Goal: Information Seeking & Learning: Learn about a topic

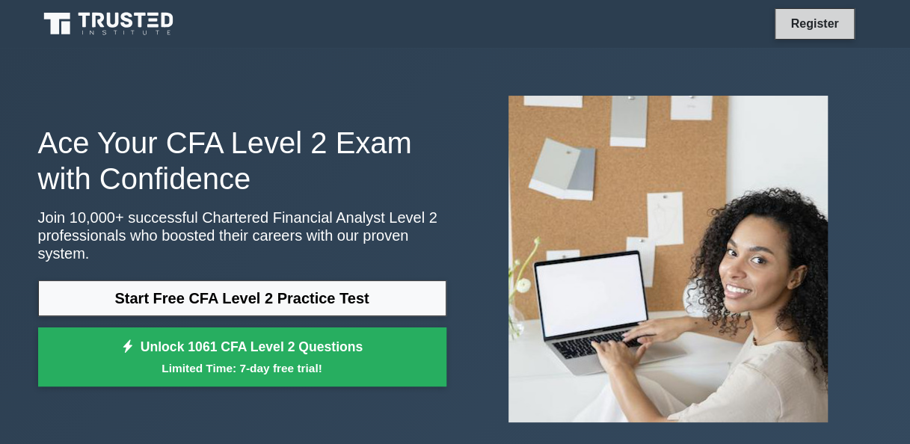
click at [802, 22] on link "Register" at bounding box center [814, 23] width 66 height 19
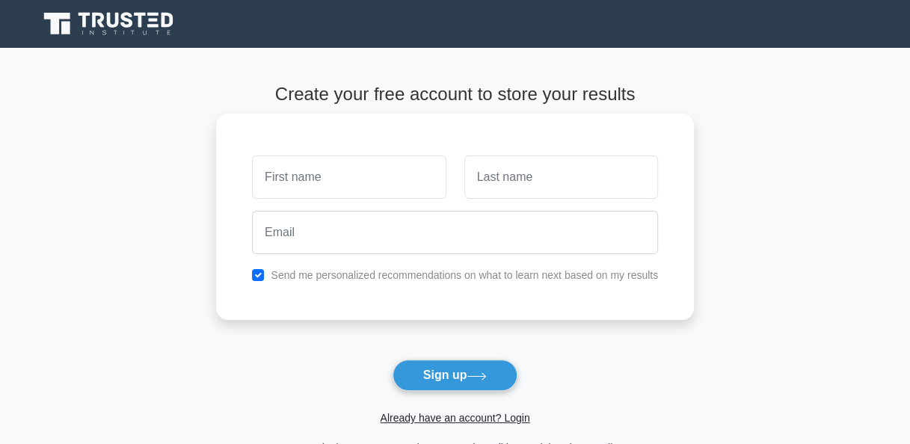
click at [339, 179] on input "text" at bounding box center [349, 177] width 194 height 43
type input "o"
type input "[PERSON_NAME]"
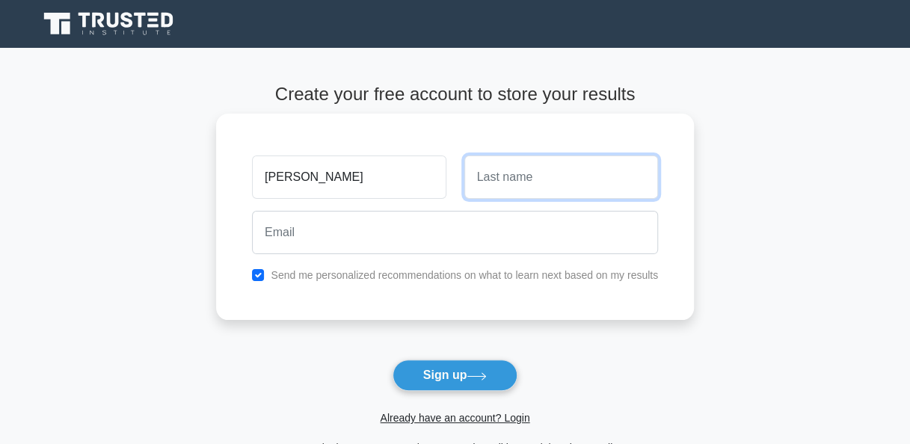
click at [497, 179] on input "text" at bounding box center [561, 177] width 194 height 43
click at [393, 360] on button "Sign up" at bounding box center [456, 375] width 126 height 31
type input "Clinton"
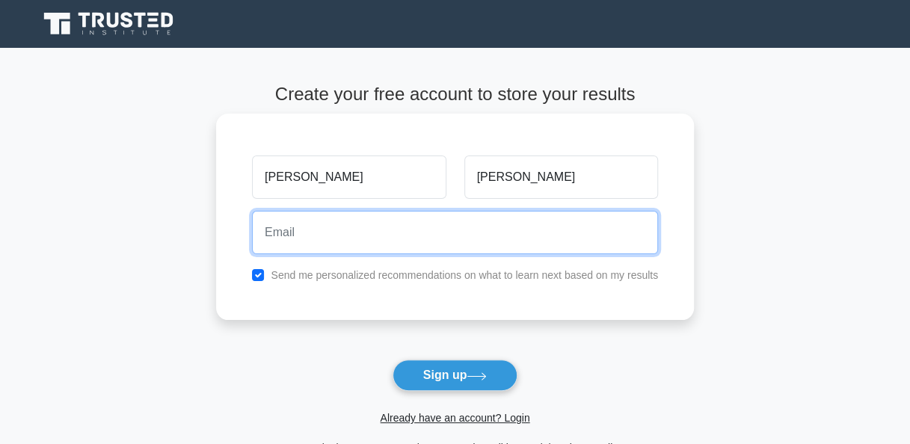
click at [313, 235] on input "email" at bounding box center [455, 232] width 406 height 43
type input "oppongclinton400@gmail.com"
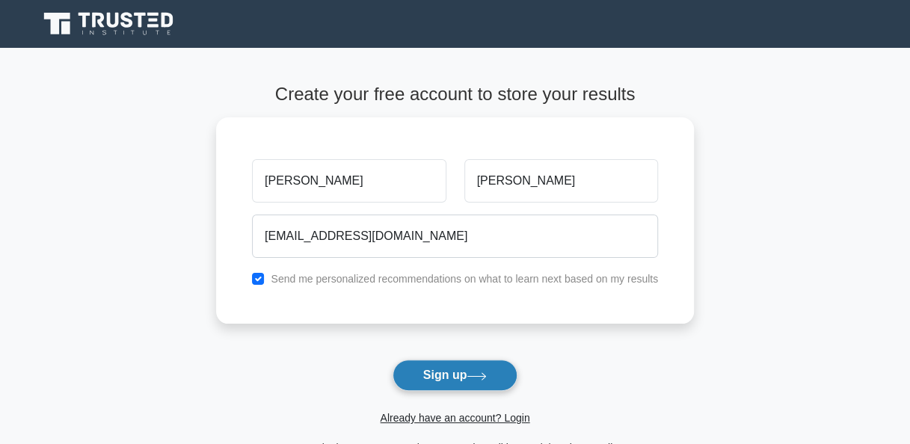
click at [462, 373] on button "Sign up" at bounding box center [456, 375] width 126 height 31
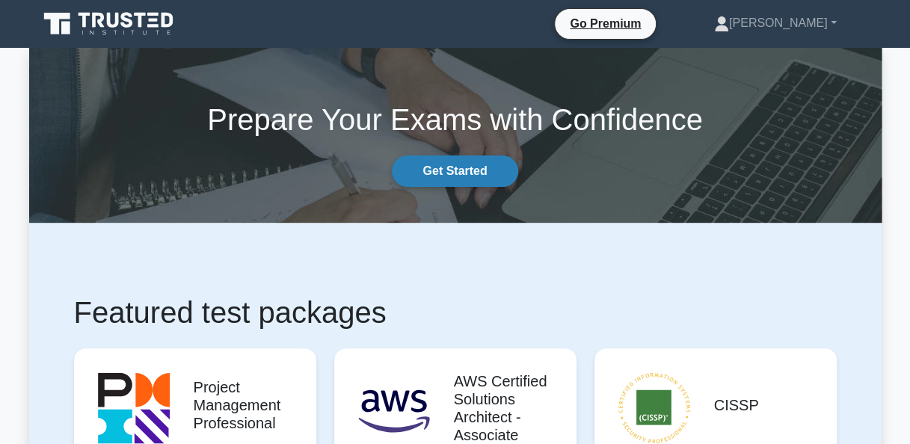
click at [475, 170] on link "Get Started" at bounding box center [455, 171] width 126 height 31
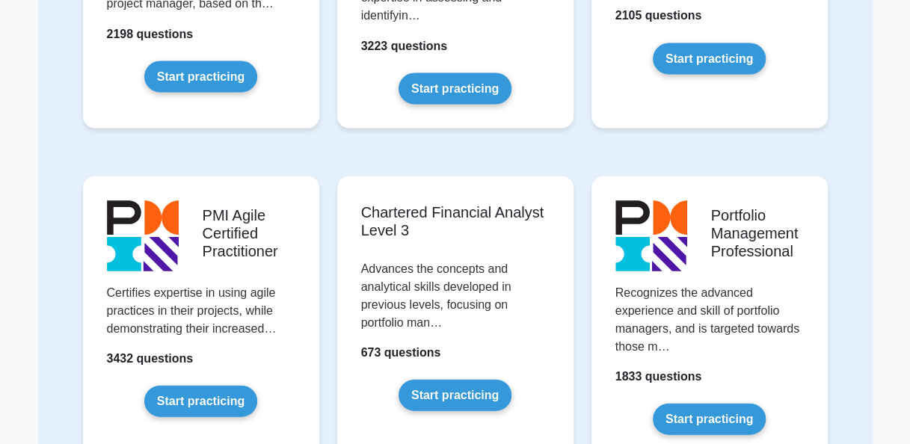
scroll to position [1333, 0]
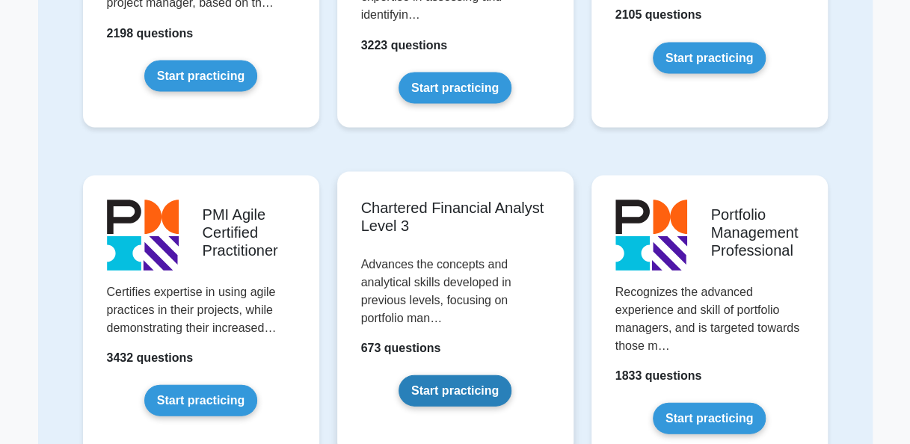
click at [461, 381] on link "Start practicing" at bounding box center [455, 390] width 113 height 31
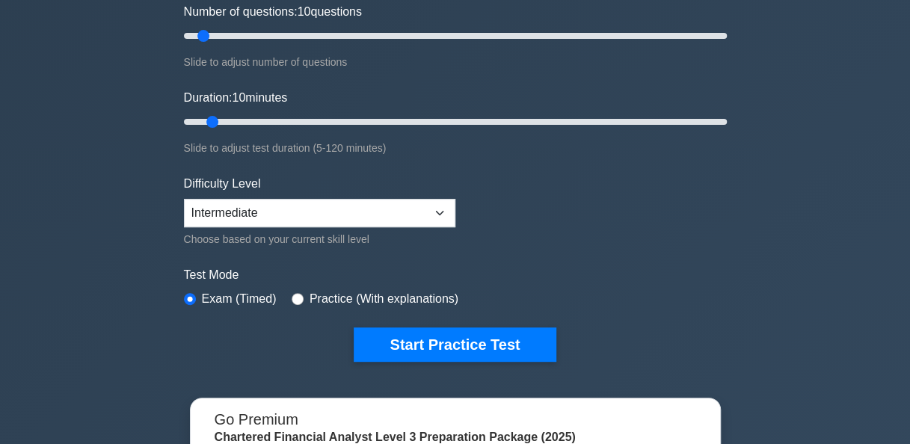
scroll to position [198, 0]
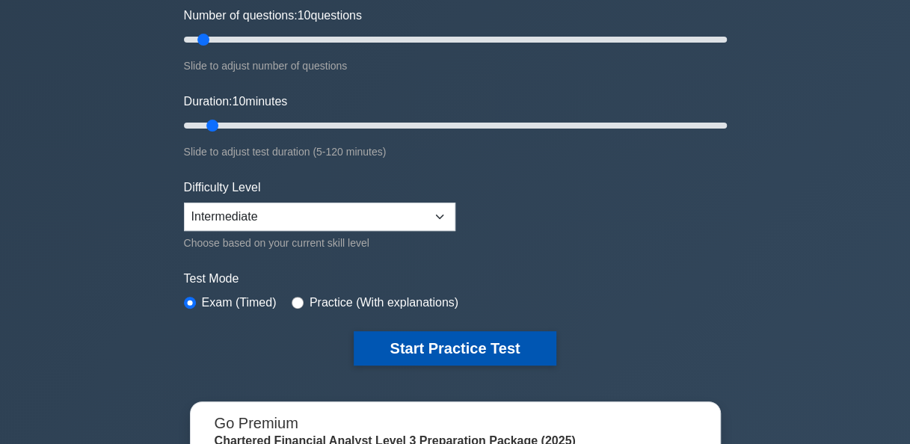
click at [408, 336] on button "Start Practice Test" at bounding box center [455, 348] width 202 height 34
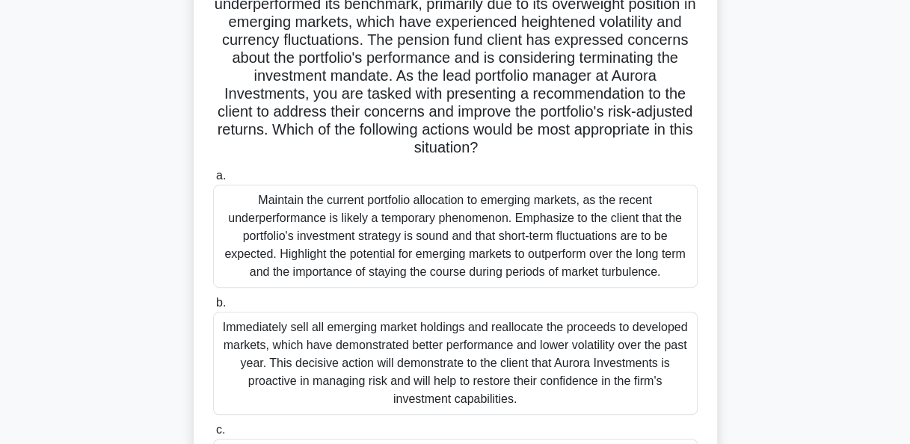
scroll to position [188, 0]
click at [408, 336] on div "Immediately sell all emerging market holdings and reallocate the proceeds to de…" at bounding box center [455, 364] width 485 height 103
click at [213, 309] on input "b. Immediately sell all emerging market holdings and reallocate the proceeds to…" at bounding box center [213, 304] width 0 height 10
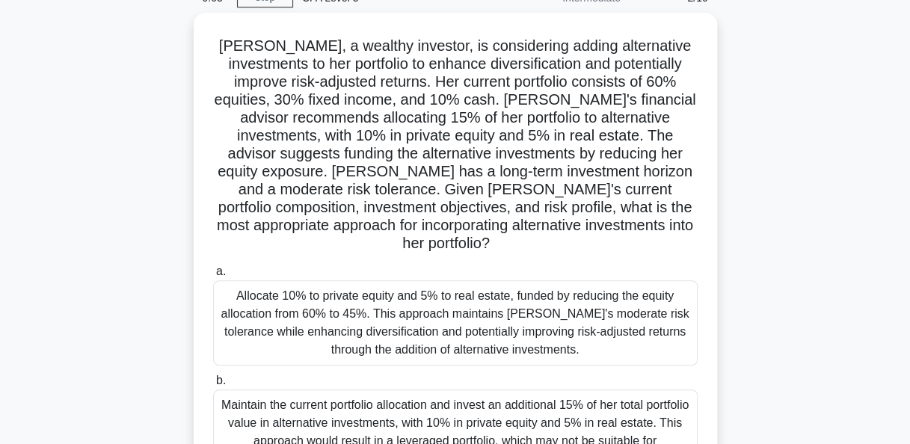
scroll to position [76, 0]
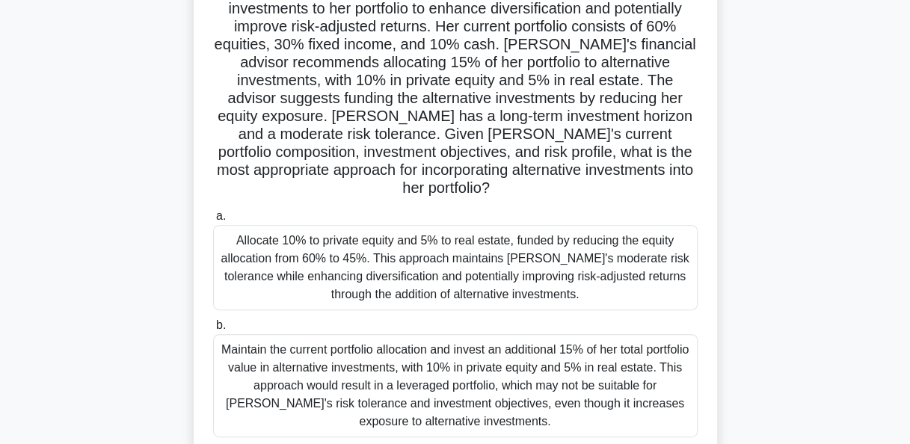
click at [408, 336] on div "Maintain the current portfolio allocation and invest an additional 15% of her t…" at bounding box center [455, 385] width 485 height 103
click at [213, 331] on input "b. Maintain the current portfolio allocation and invest an additional 15% of he…" at bounding box center [213, 326] width 0 height 10
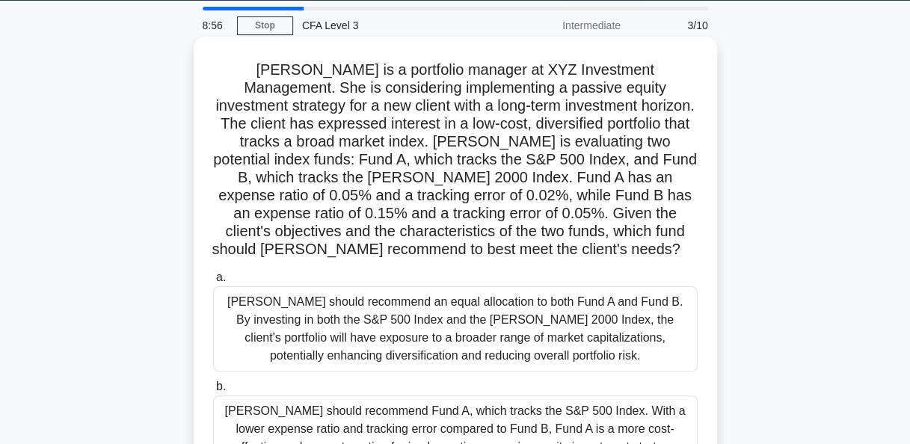
scroll to position [46, 0]
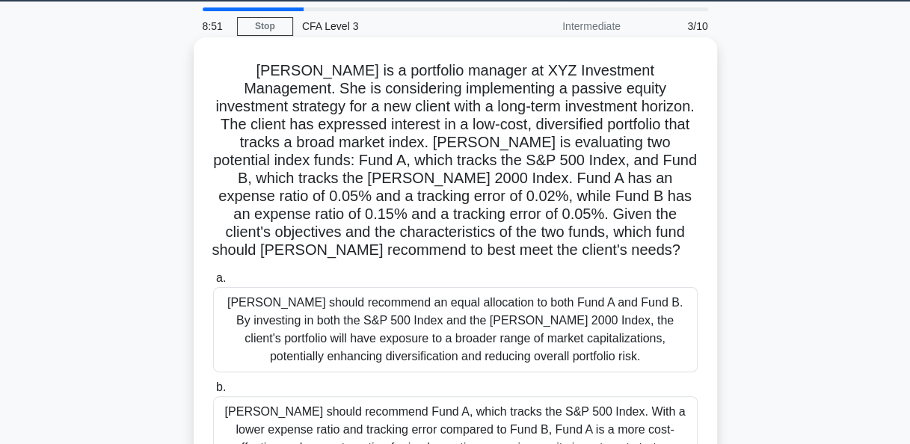
click at [404, 340] on div "Anne should recommend an equal allocation to both Fund A and Fund B. By investi…" at bounding box center [455, 329] width 485 height 85
click at [213, 283] on input "a. Anne should recommend an equal allocation to both Fund A and Fund B. By inve…" at bounding box center [213, 279] width 0 height 10
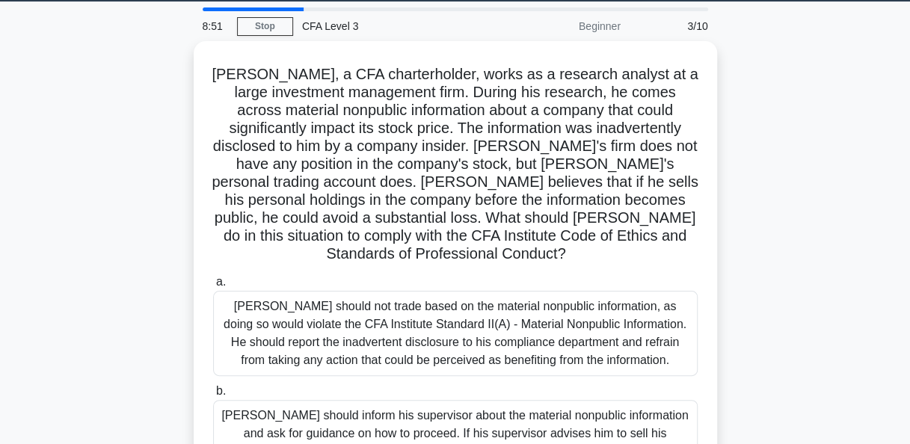
click at [404, 340] on div "Daniel should not trade based on the material nonpublic information, as doing s…" at bounding box center [455, 333] width 485 height 85
click at [213, 287] on input "a. Daniel should not trade based on the material nonpublic information, as doin…" at bounding box center [213, 282] width 0 height 10
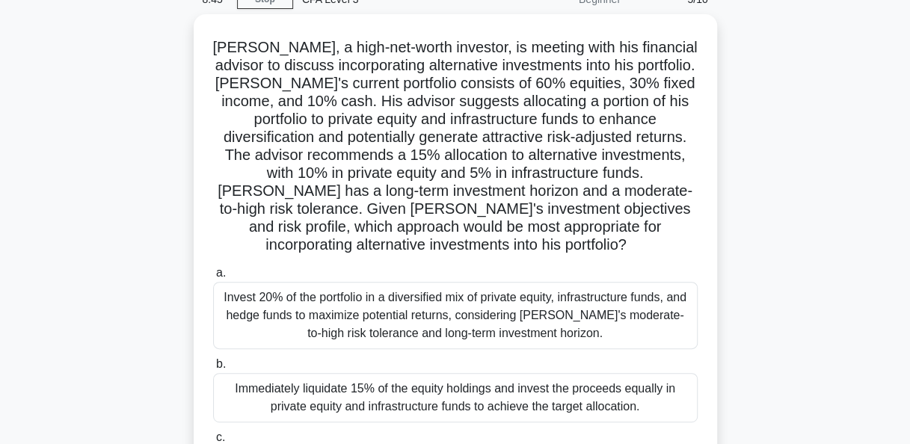
scroll to position [153, 0]
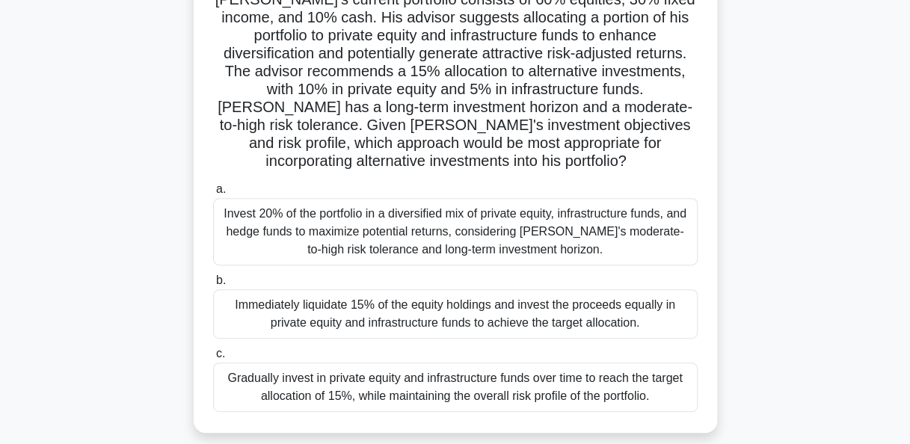
click at [477, 309] on div "Immediately liquidate 15% of the equity holdings and invest the proceeds equall…" at bounding box center [455, 313] width 485 height 49
click at [213, 286] on input "b. Immediately liquidate 15% of the equity holdings and invest the proceeds equ…" at bounding box center [213, 281] width 0 height 10
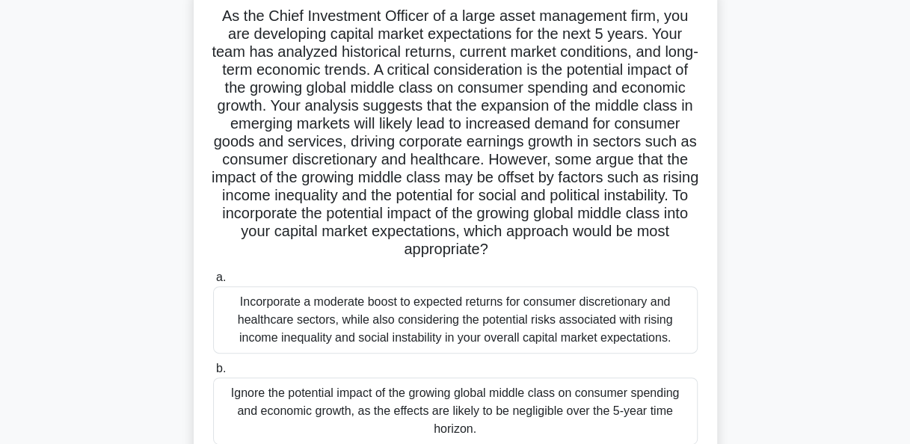
scroll to position [127, 0]
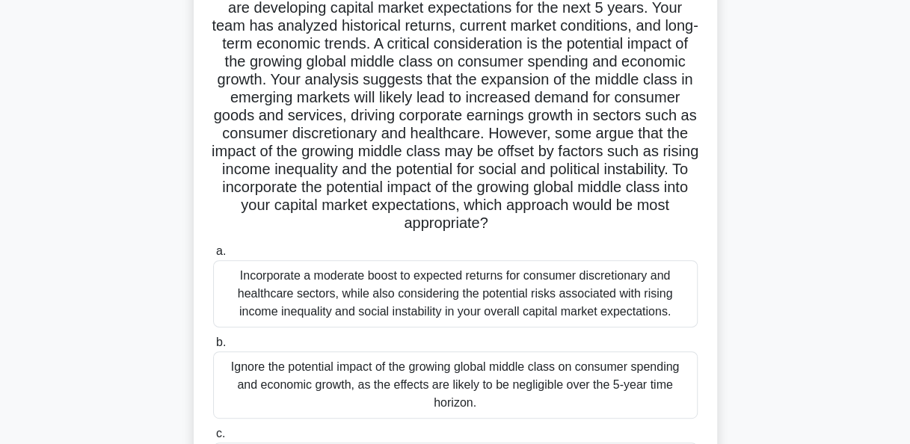
click at [330, 304] on div "Incorporate a moderate boost to expected returns for consumer discretionary and…" at bounding box center [455, 293] width 485 height 67
click at [213, 257] on input "a. Incorporate a moderate boost to expected returns for consumer discretionary …" at bounding box center [213, 252] width 0 height 10
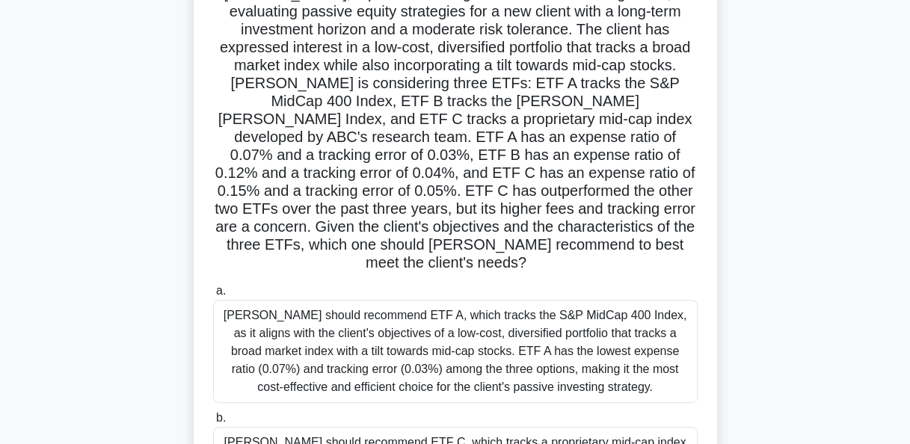
click at [330, 304] on div "Jessica should recommend ETF A, which tracks the S&P MidCap 400 Index, as it al…" at bounding box center [455, 351] width 485 height 103
click at [213, 296] on input "a. Jessica should recommend ETF A, which tracks the S&P MidCap 400 Index, as it…" at bounding box center [213, 291] width 0 height 10
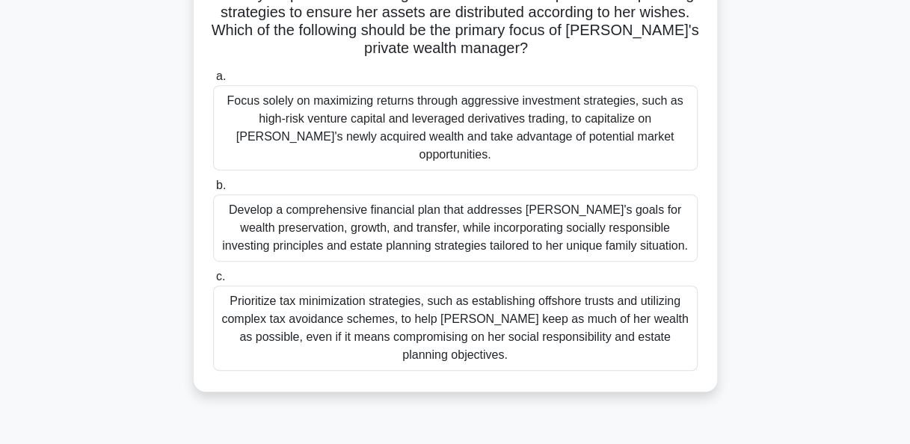
scroll to position [268, 0]
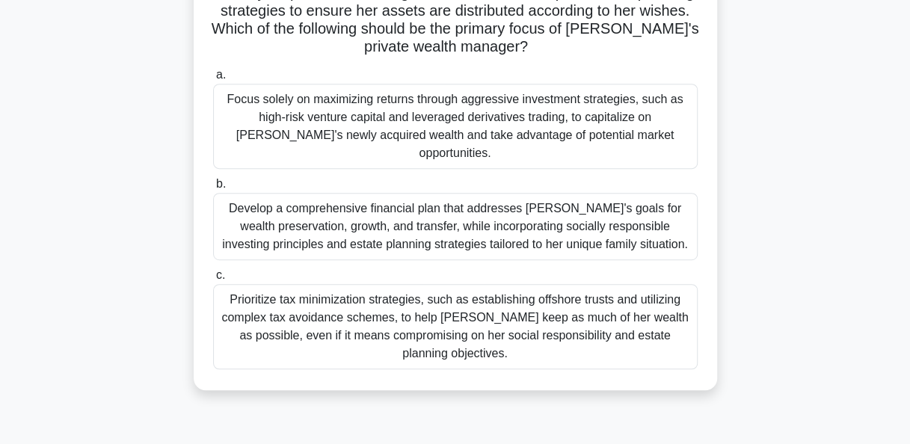
click at [331, 284] on div "Prioritize tax minimization strategies, such as establishing offshore trusts an…" at bounding box center [455, 326] width 485 height 85
click at [213, 280] on input "c. Prioritize tax minimization strategies, such as establishing offshore trusts…" at bounding box center [213, 276] width 0 height 10
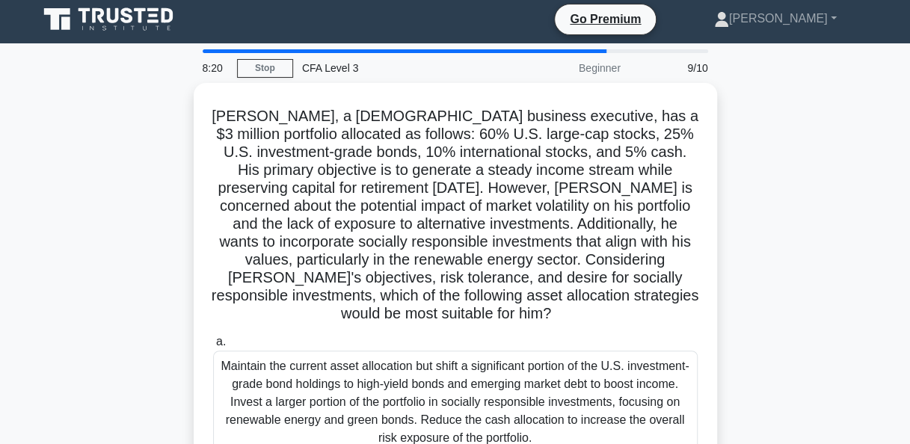
scroll to position [0, 0]
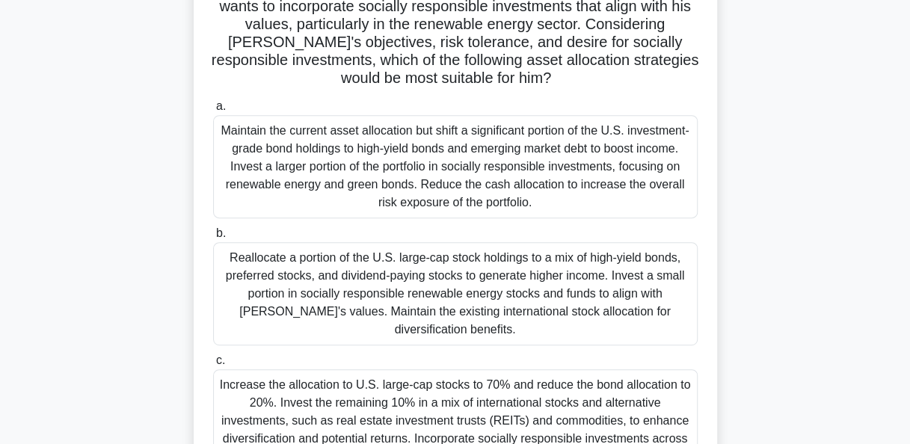
click at [350, 384] on div "Increase the allocation to U.S. large-cap stocks to 70% and reduce the bond all…" at bounding box center [455, 420] width 485 height 103
click at [213, 366] on input "c. Increase the allocation to U.S. large-cap stocks to 70% and reduce the bond …" at bounding box center [213, 361] width 0 height 10
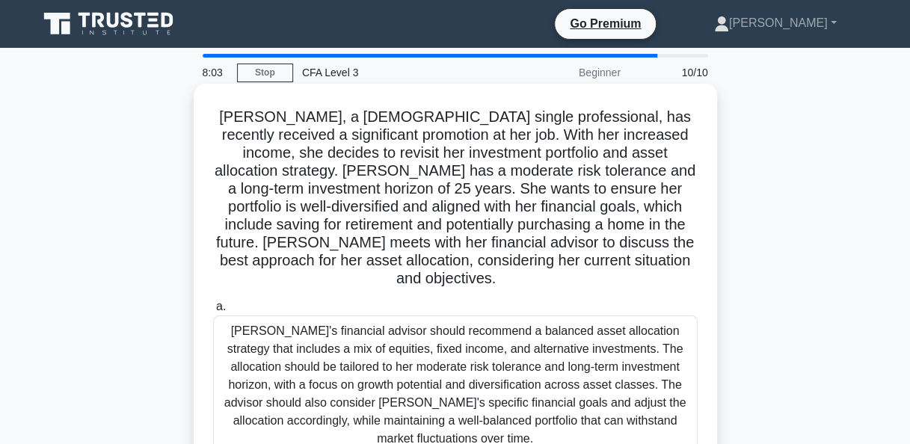
click at [343, 335] on div "Emily's financial advisor should recommend a balanced asset allocation strategy…" at bounding box center [455, 385] width 485 height 139
click at [213, 312] on input "a. Emily's financial advisor should recommend a balanced asset allocation strat…" at bounding box center [213, 307] width 0 height 10
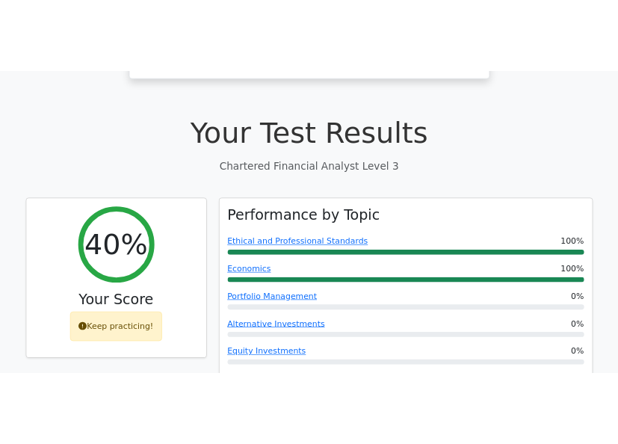
scroll to position [381, 0]
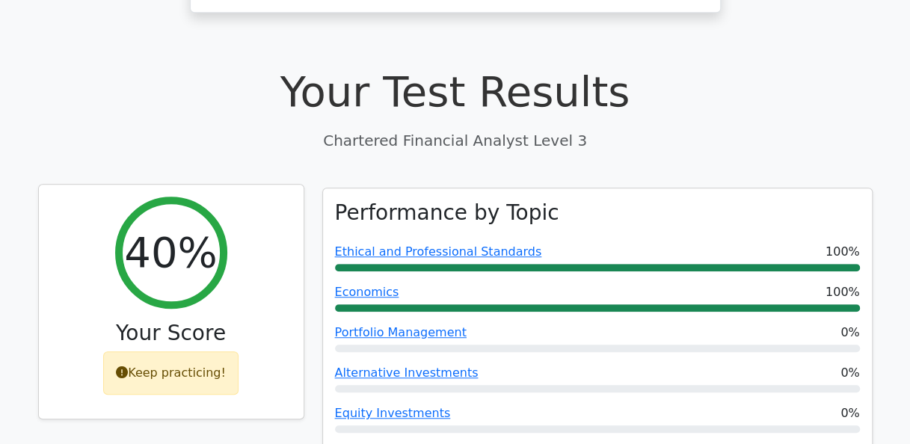
click at [203, 351] on div "Keep practicing!" at bounding box center [170, 372] width 135 height 43
click at [152, 351] on div "Keep practicing!" at bounding box center [170, 372] width 135 height 43
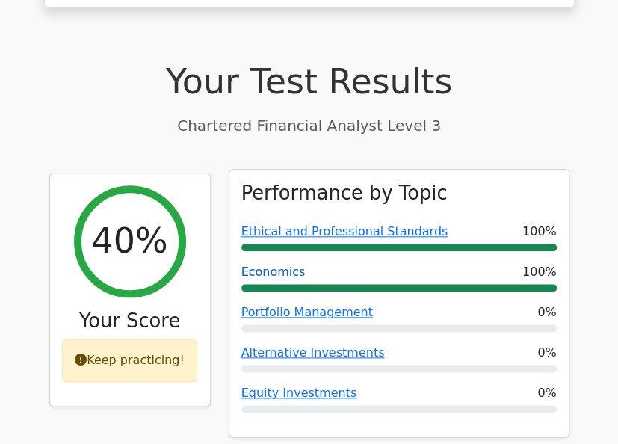
click at [287, 265] on link "Economics" at bounding box center [274, 272] width 64 height 14
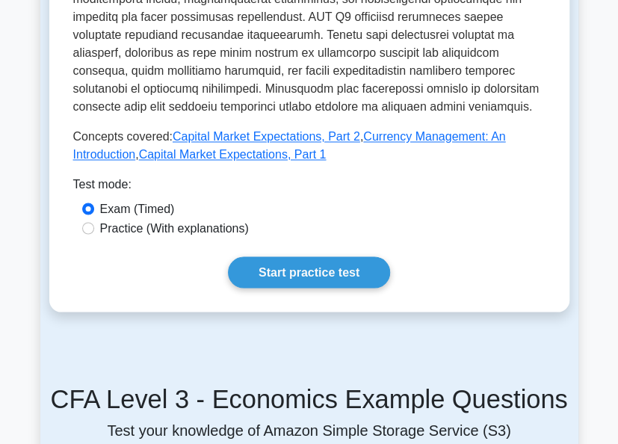
scroll to position [734, 0]
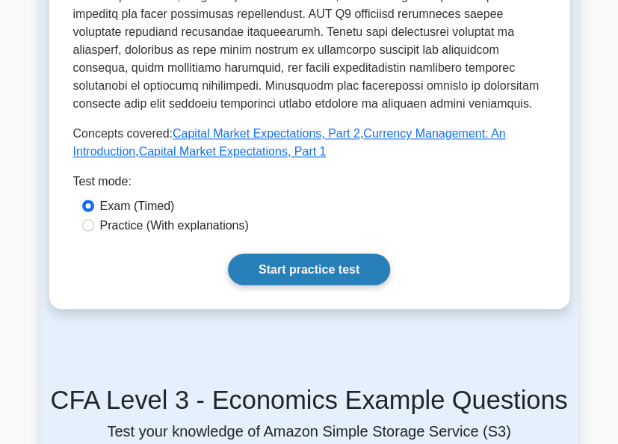
click at [301, 254] on link "Start practice test" at bounding box center [309, 269] width 162 height 31
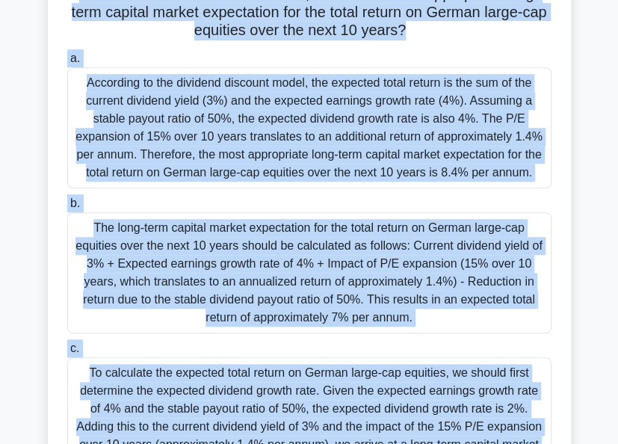
scroll to position [378, 0]
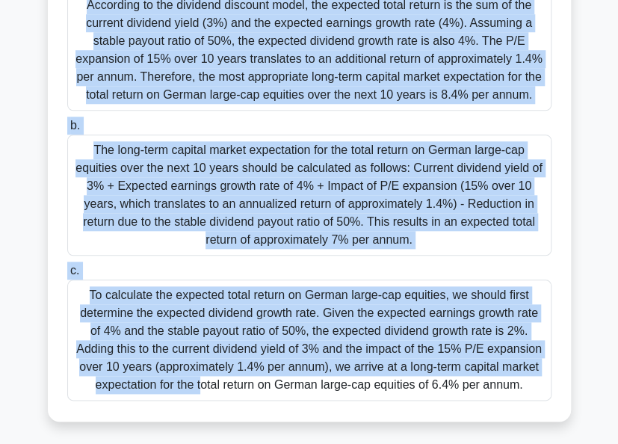
drag, startPoint x: 91, startPoint y: 109, endPoint x: 523, endPoint y: 461, distance: 557.1
click at [523, 443] on html "Go Premium [GEOGRAPHIC_DATA]" at bounding box center [309, 33] width 618 height 823
copy div "As the head of the Capital Markets Expectations team at a global investment fir…"
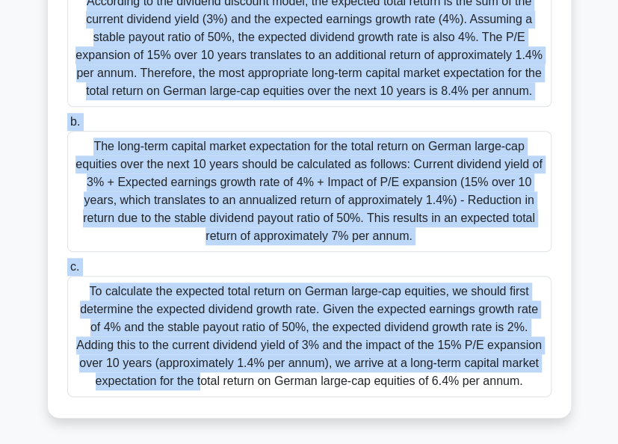
click at [253, 75] on div "According to the dividend discount model, the expected total return is the sum …" at bounding box center [309, 46] width 485 height 121
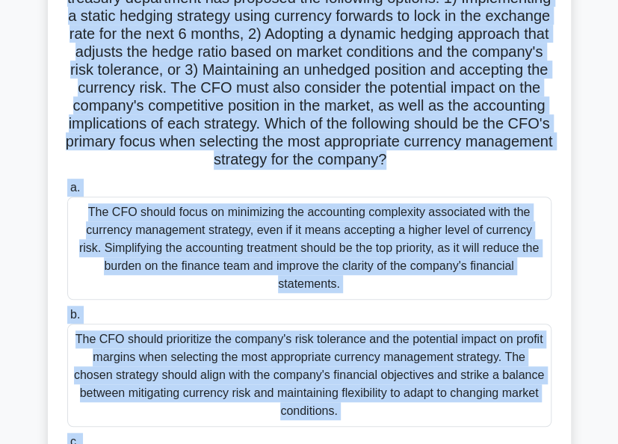
scroll to position [360, 0]
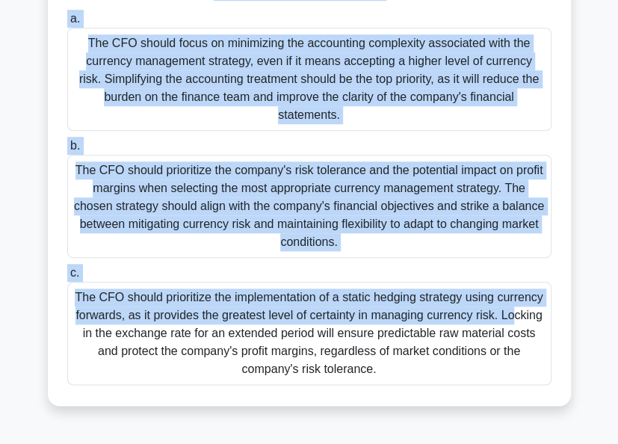
drag, startPoint x: 85, startPoint y: 108, endPoint x: 419, endPoint y: 448, distance: 475.9
click at [419, 443] on html "Go Premium [GEOGRAPHIC_DATA]" at bounding box center [309, 44] width 618 height 802
copy div "n Australian company with a significant portion of its raw material costs denom…"
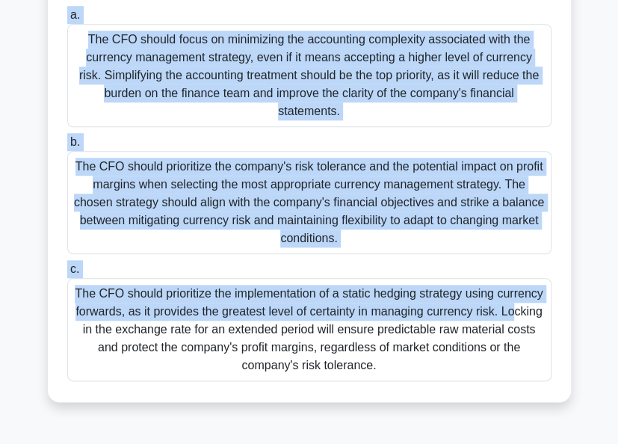
click at [93, 165] on label "b. The CFO should prioritize the company's risk tolerance and the potential imp…" at bounding box center [309, 193] width 485 height 121
click at [67, 147] on input "b. The CFO should prioritize the company's risk tolerance and the potential imp…" at bounding box center [67, 143] width 0 height 10
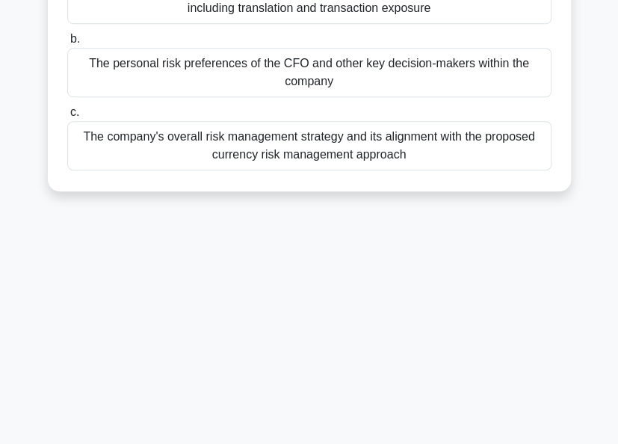
click at [93, 165] on div "a. The potential impact of currency fluctuations on the company's financial sta…" at bounding box center [309, 64] width 503 height 220
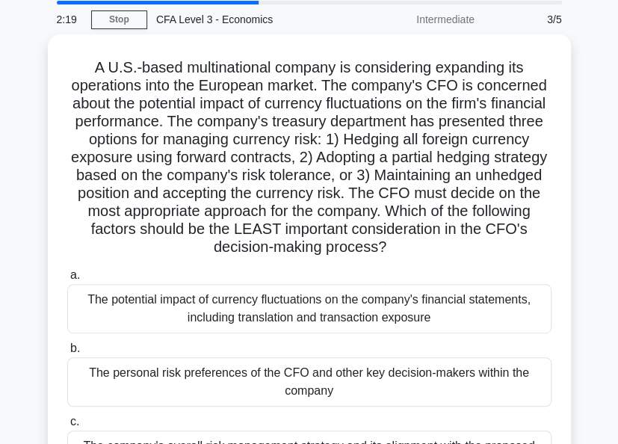
scroll to position [0, 0]
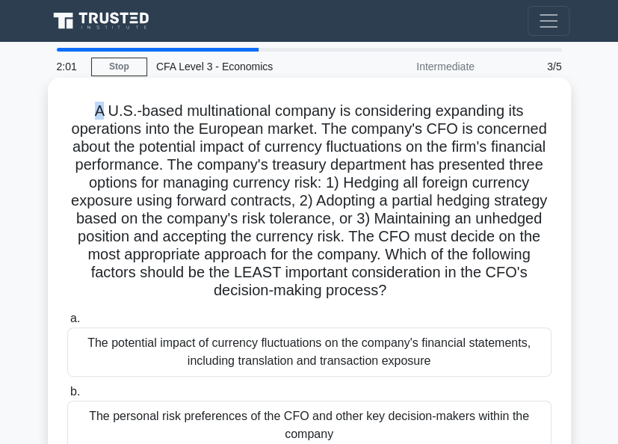
drag, startPoint x: 86, startPoint y: 108, endPoint x: 102, endPoint y: 102, distance: 16.8
click at [102, 102] on h5 "A U.S.-based multinational company is considering expanding its operations into…" at bounding box center [310, 201] width 488 height 199
click at [67, 87] on div "A U.S.-based multinational company is considering expanding its operations into…" at bounding box center [310, 311] width 512 height 455
click at [69, 96] on div "A U.S.-based multinational company is considering expanding its operations into…" at bounding box center [310, 311] width 512 height 455
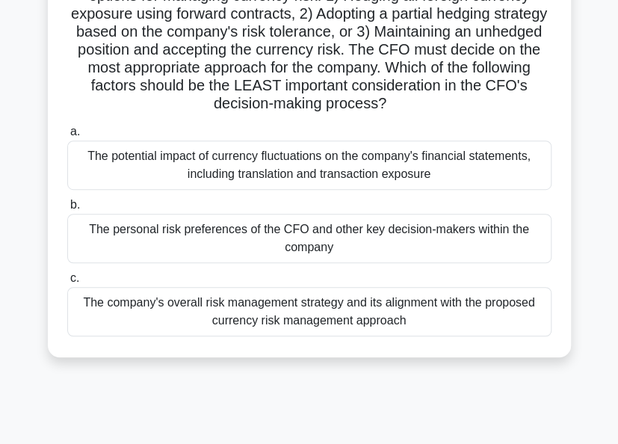
drag, startPoint x: 86, startPoint y: 106, endPoint x: 332, endPoint y: 438, distance: 413.3
click at [332, 438] on div "1:44 Stop CFA Level 3 - Economics Intermediate 3/5 A U.S.-based multinational c…" at bounding box center [309, 235] width 538 height 748
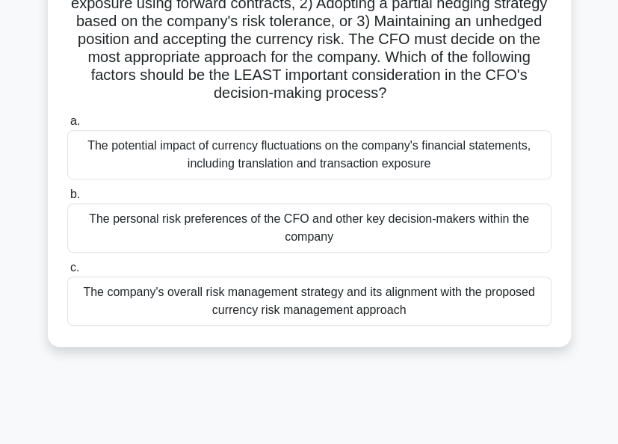
copy div "A U.S.-based multinational company is considering expanding its operations into…"
click at [84, 215] on div "The personal risk preferences of the CFO and other key decision-makers within t…" at bounding box center [309, 227] width 485 height 49
click at [67, 200] on input "b. The personal risk preferences of the CFO and other key decision-makers withi…" at bounding box center [67, 195] width 0 height 10
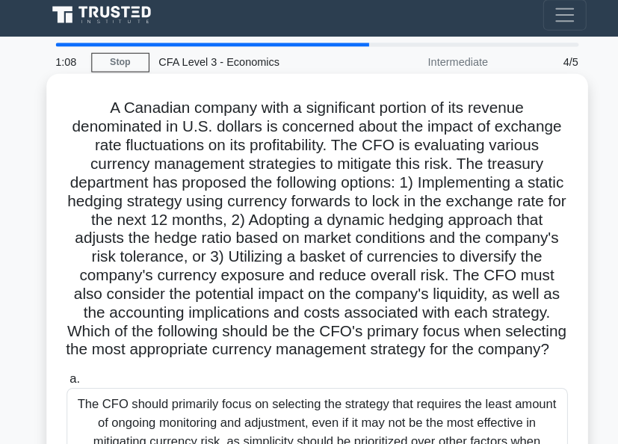
scroll to position [1, 0]
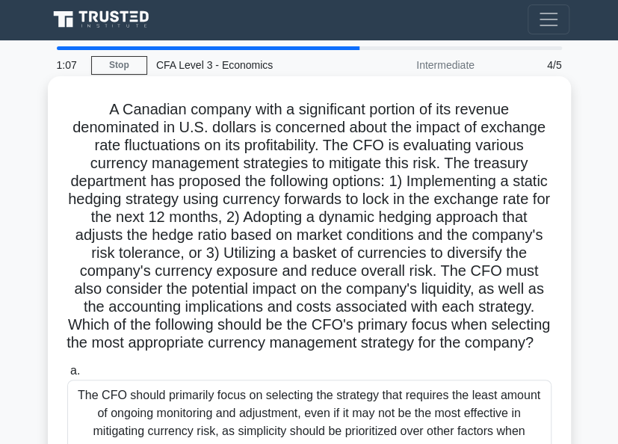
click at [102, 109] on h5 "A Canadian company with a significant portion of its revenue denominated in U.S…" at bounding box center [310, 226] width 488 height 253
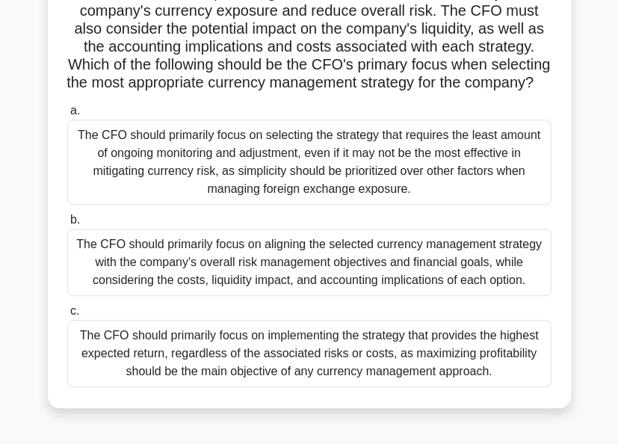
drag, startPoint x: 102, startPoint y: 109, endPoint x: 325, endPoint y: 435, distance: 395.4
click at [325, 430] on div ".spinner_0XTQ{transform-origin:center;animation:spinner_y6GP .75s linear infini…" at bounding box center [309, 125] width 538 height 610
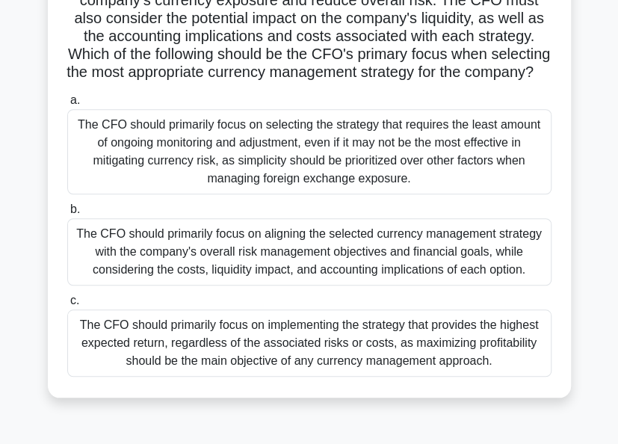
copy div "A Canadian company with a significant portion of its revenue denominated in U.S…"
click at [121, 257] on div "The CFO should primarily focus on aligning the selected currency management str…" at bounding box center [309, 251] width 485 height 67
click at [67, 215] on input "b. The CFO should primarily focus on aligning the selected currency management …" at bounding box center [67, 210] width 0 height 10
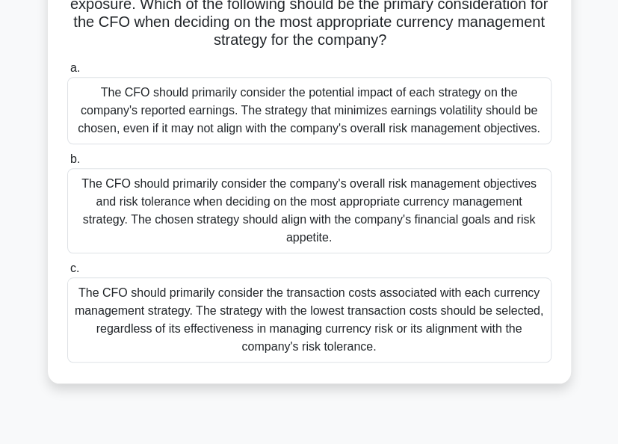
click at [121, 257] on div "a. The CFO should primarily consider the potential impact of each strategy on t…" at bounding box center [309, 211] width 503 height 310
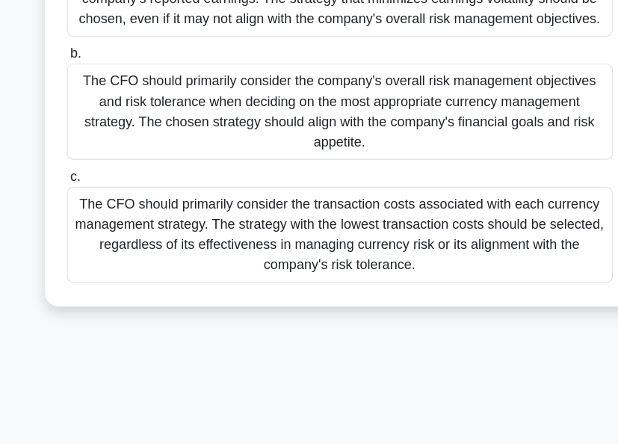
scroll to position [357, 0]
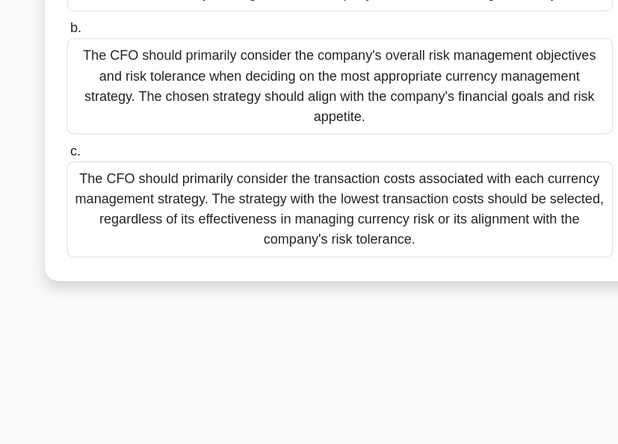
drag, startPoint x: 71, startPoint y: 114, endPoint x: 346, endPoint y: 461, distance: 442.9
click at [346, 443] on html "Go Premium Oppong" at bounding box center [309, 44] width 618 height 802
copy div "A European-based multinational company has significant exposure to the U.S. dol…"
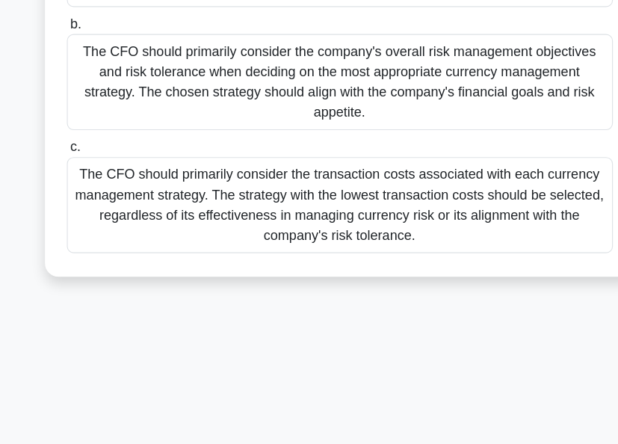
click at [167, 96] on div "The CFO should primarily consider the company's overall risk management objecti…" at bounding box center [309, 122] width 485 height 85
click at [67, 76] on input "b. The CFO should primarily consider the company's overall risk management obje…" at bounding box center [67, 72] width 0 height 10
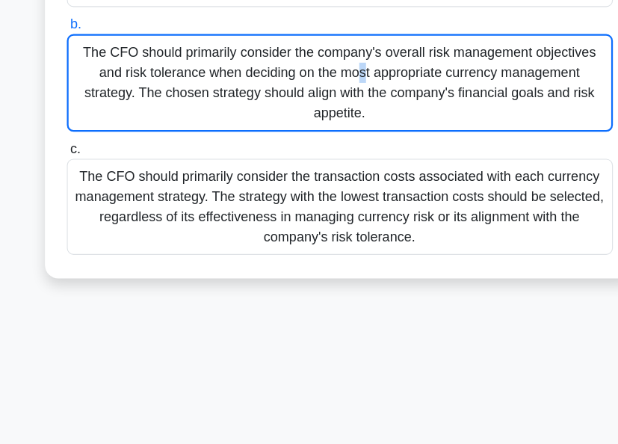
click at [167, 96] on div "The CFO should primarily consider the company's overall risk management objecti…" at bounding box center [309, 123] width 485 height 87
click at [67, 76] on input "b. The CFO should primarily consider the company's overall risk management obje…" at bounding box center [67, 72] width 0 height 10
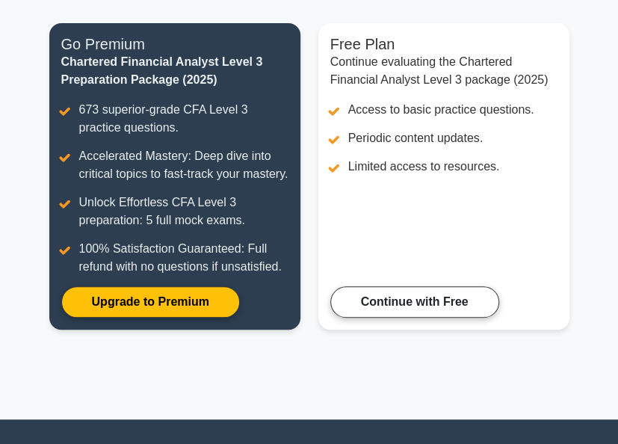
scroll to position [178, 0]
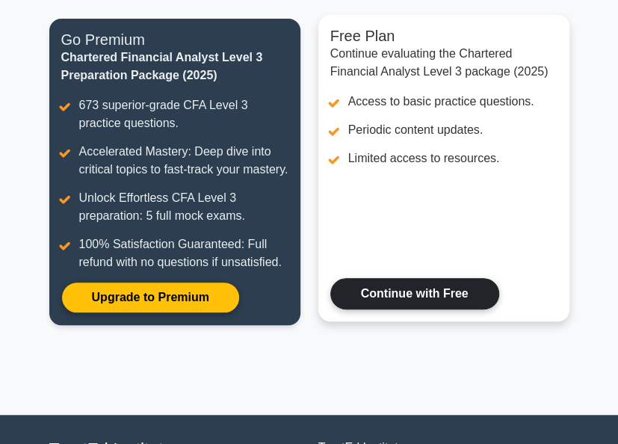
click at [449, 310] on link "Continue with Free" at bounding box center [415, 293] width 169 height 31
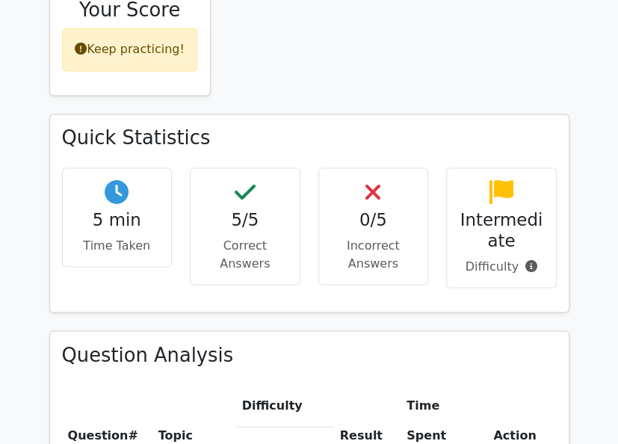
scroll to position [691, 0]
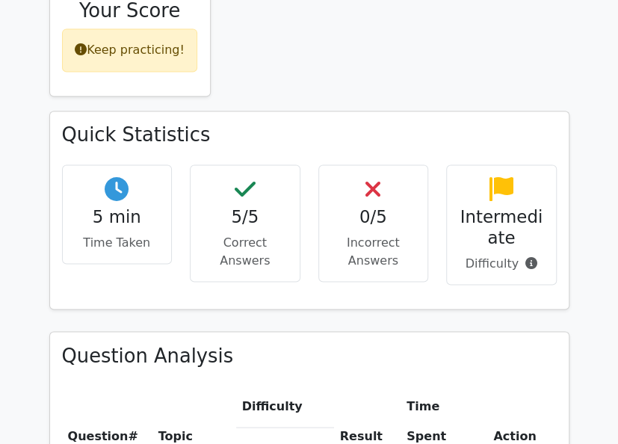
click at [364, 207] on h4 "0/5" at bounding box center [373, 217] width 85 height 20
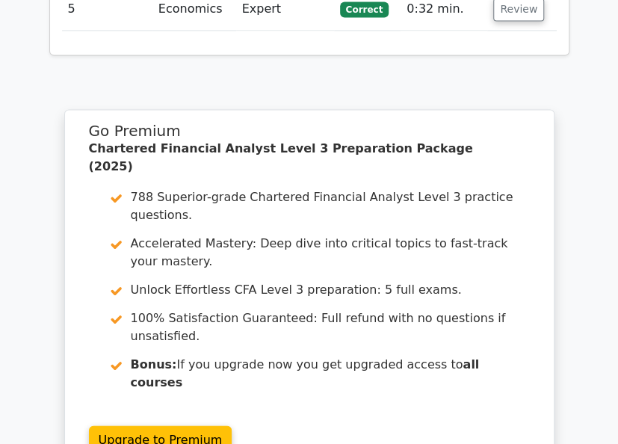
scroll to position [2638, 0]
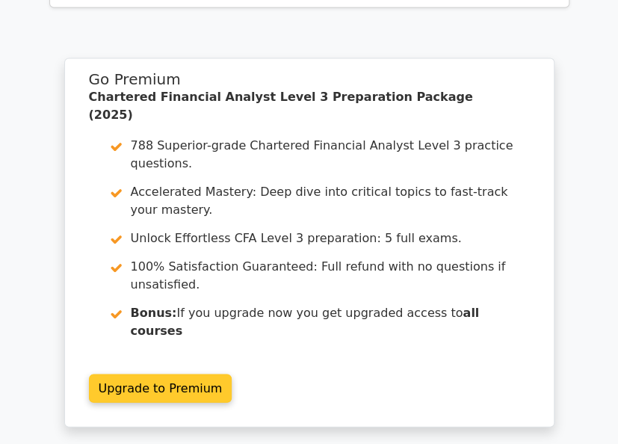
click at [180, 374] on link "Upgrade to Premium" at bounding box center [161, 388] width 144 height 28
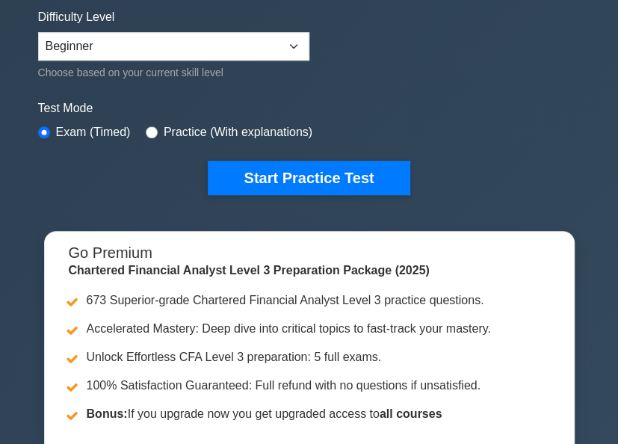
scroll to position [358, 0]
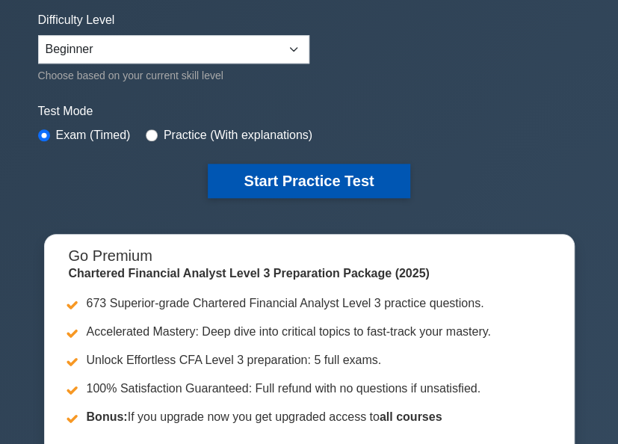
click at [298, 176] on button "Start Practice Test" at bounding box center [309, 181] width 202 height 34
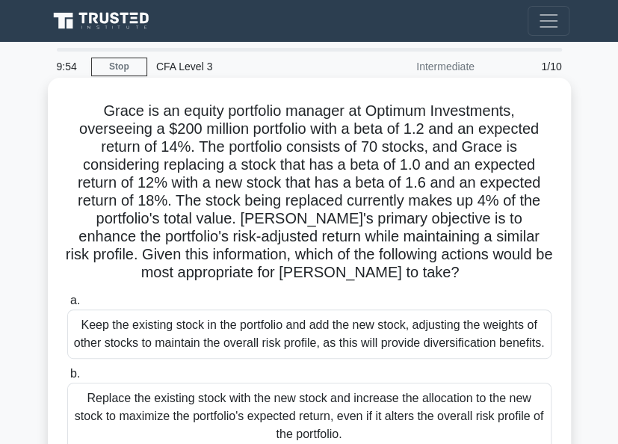
click at [94, 108] on h5 "Grace is an equity portfolio manager at Optimum Investments, overseeing a $200 …" at bounding box center [310, 192] width 488 height 181
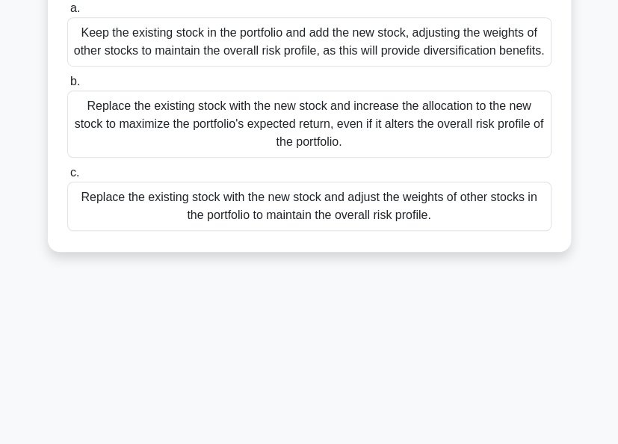
scroll to position [317, 0]
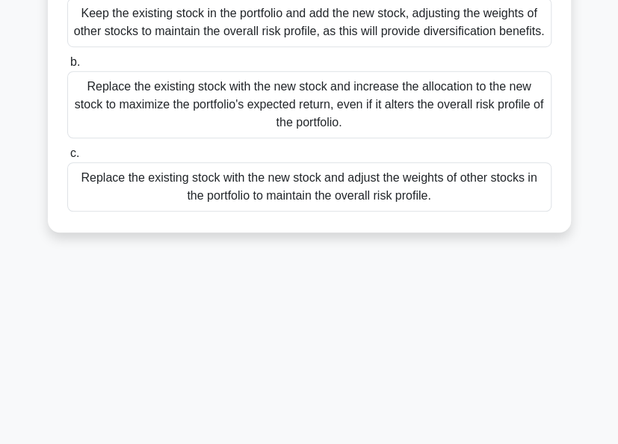
drag, startPoint x: 96, startPoint y: 108, endPoint x: 532, endPoint y: 433, distance: 543.4
click at [532, 433] on div "9:46 Stop CFA Level 3 Intermediate 1/10 Grace is an equity portfolio manager at…" at bounding box center [309, 106] width 538 height 748
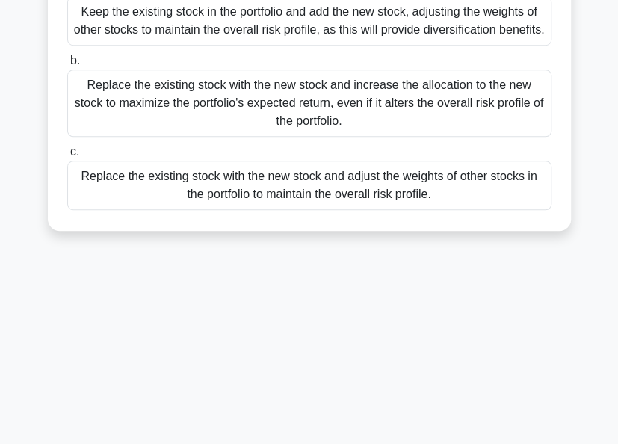
copy div "Grace is an equity portfolio manager at Optimum Investments, overseeing a $200 …"
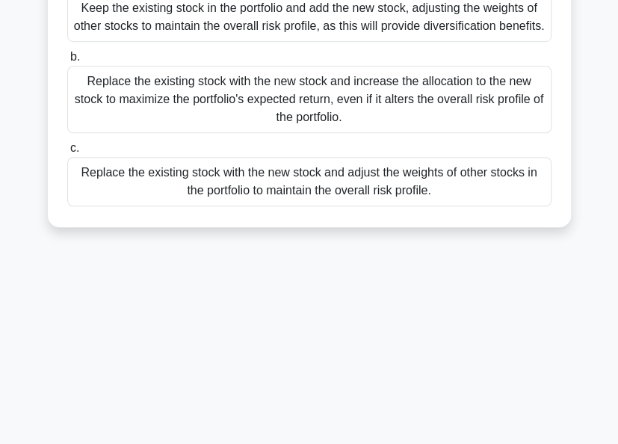
click at [144, 198] on div "Replace the existing stock with the new stock and adjust the weights of other s…" at bounding box center [309, 181] width 485 height 49
click at [67, 153] on input "c. Replace the existing stock with the new stock and adjust the weights of othe…" at bounding box center [67, 149] width 0 height 10
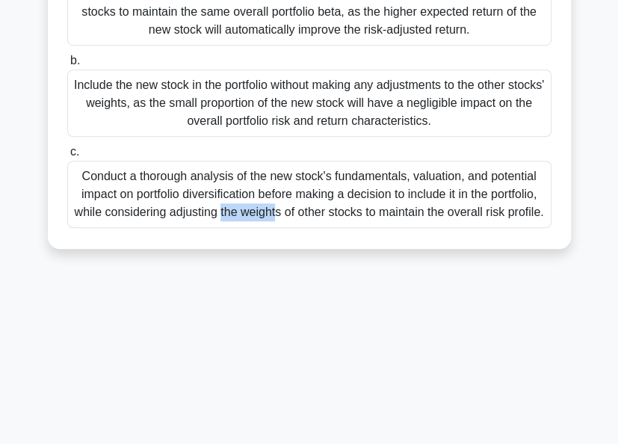
click at [144, 198] on div "Conduct a thorough analysis of the new stock's fundamentals, valuation, and pot…" at bounding box center [309, 194] width 485 height 67
click at [67, 157] on input "c. Conduct a thorough analysis of the new stock's fundamentals, valuation, and …" at bounding box center [67, 152] width 0 height 10
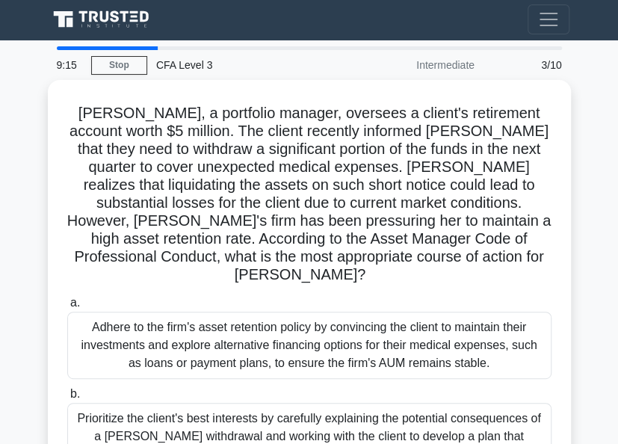
scroll to position [0, 0]
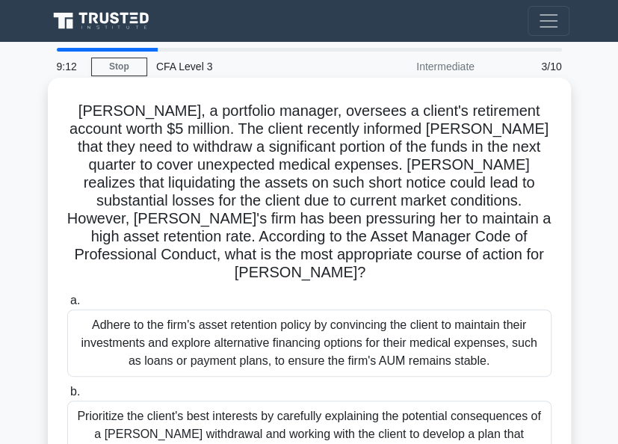
drag, startPoint x: 144, startPoint y: 198, endPoint x: 77, endPoint y: 112, distance: 109.2
click at [77, 112] on h5 "Amanda, a portfolio manager, oversees a client's retirement account worth $5 mi…" at bounding box center [310, 192] width 488 height 181
click at [156, 78] on div "Amanda, a portfolio manager, oversees a client's retirement account worth $5 mi…" at bounding box center [309, 338] width 523 height 520
drag, startPoint x: 156, startPoint y: 77, endPoint x: 81, endPoint y: 97, distance: 77.5
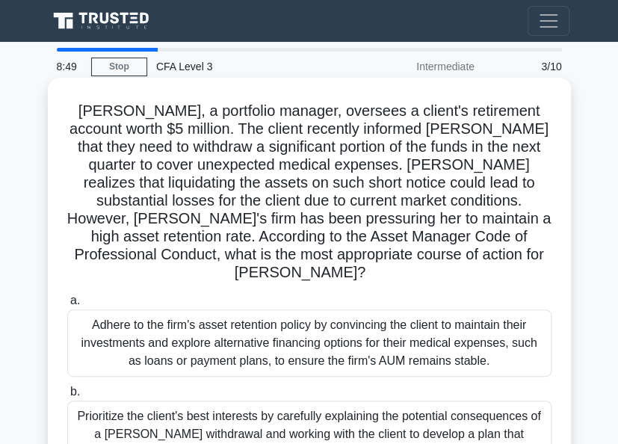
click at [81, 97] on div "Amanda, a portfolio manager, oversees a client's retirement account worth $5 mi…" at bounding box center [310, 338] width 512 height 509
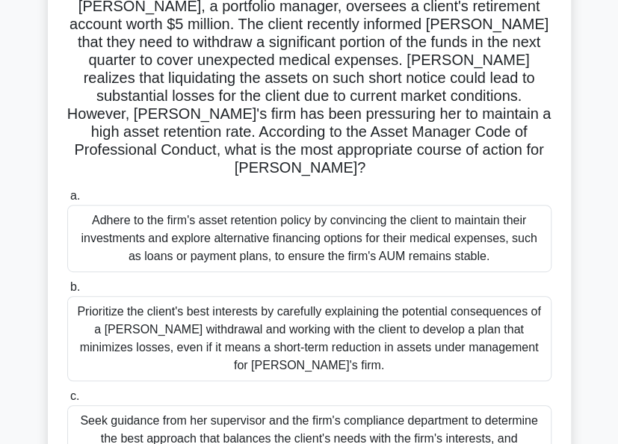
scroll to position [357, 0]
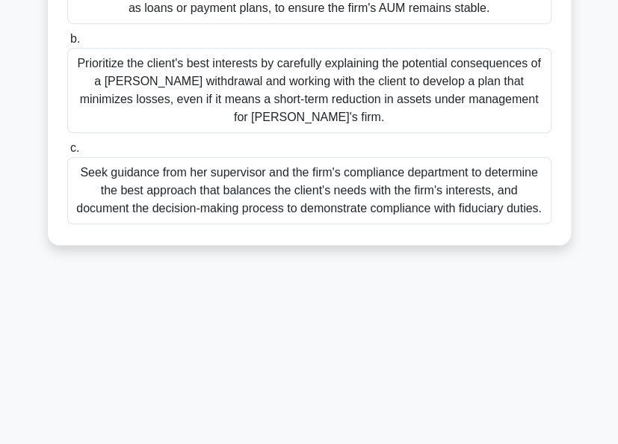
drag, startPoint x: 82, startPoint y: 111, endPoint x: 267, endPoint y: 462, distance: 397.4
click at [267, 443] on html "Go Premium Oppong" at bounding box center [309, 44] width 618 height 802
copy div "Amanda, a portfolio manager, oversees a client's retirement account worth $5 mi…"
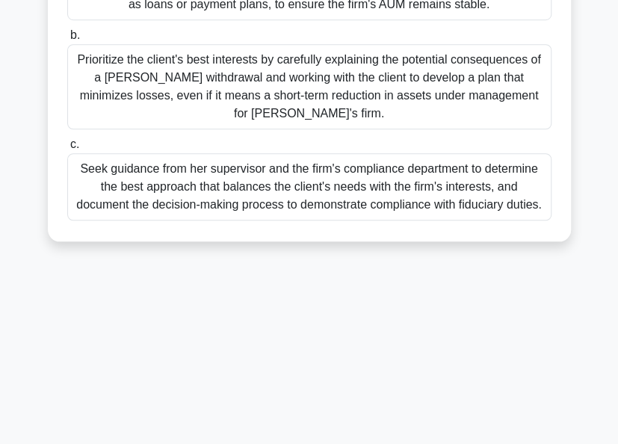
click at [156, 57] on div "Prioritize the client's best interests by carefully explaining the potential co…" at bounding box center [309, 86] width 485 height 85
click at [67, 40] on input "b. Prioritize the client's best interests by carefully explaining the potential…" at bounding box center [67, 36] width 0 height 10
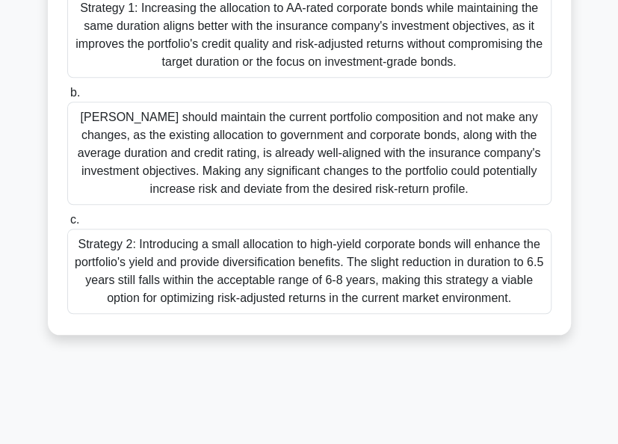
drag, startPoint x: 88, startPoint y: 109, endPoint x: 314, endPoint y: 446, distance: 405.3
click at [314, 443] on html "Go Premium Oppong" at bounding box center [309, 44] width 618 height 802
copy div "Samantha, a fixed-income portfolio manager at a large insurance company, is man…"
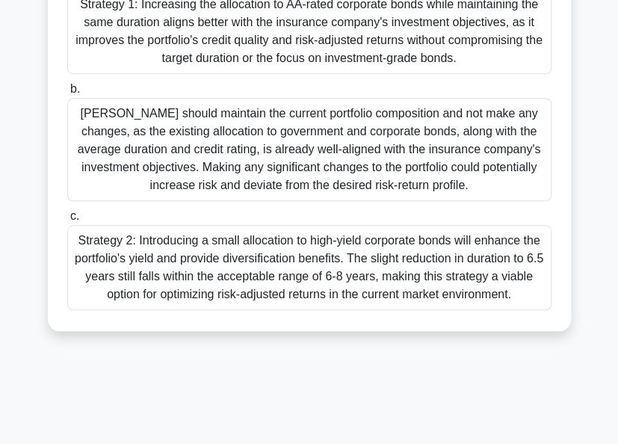
click at [236, 46] on div "Strategy 1: Increasing the allocation to AA-rated corporate bonds while maintai…" at bounding box center [309, 31] width 485 height 85
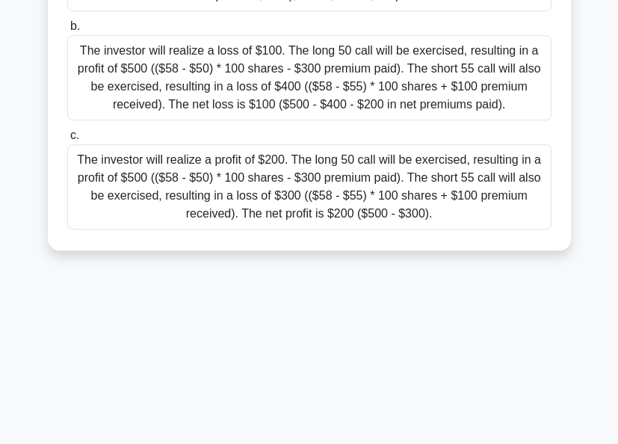
click at [236, 46] on div "The investor will realize a loss of $100. The long 50 call will be exercised, r…" at bounding box center [309, 77] width 485 height 85
click at [67, 31] on input "b. The investor will realize a loss of $100. The long 50 call will be exercised…" at bounding box center [67, 27] width 0 height 10
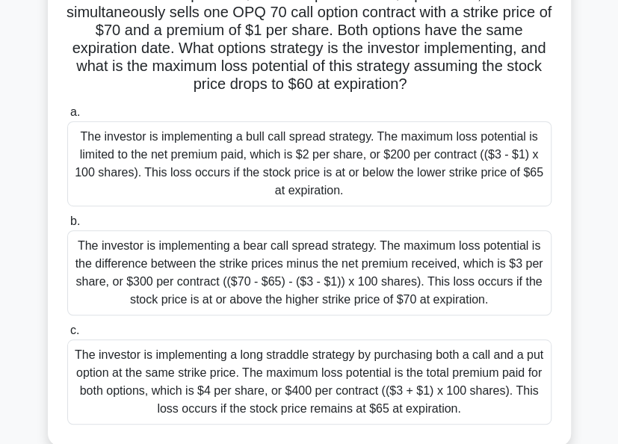
scroll to position [238, 0]
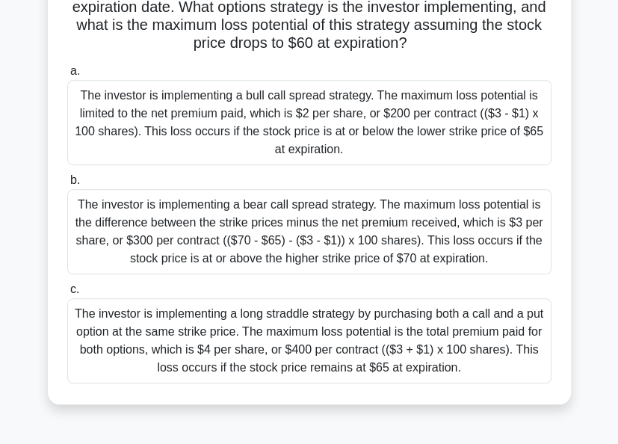
drag, startPoint x: 81, startPoint y: 108, endPoint x: 298, endPoint y: 439, distance: 395.7
click at [298, 439] on div "7:43 Stop CFA Level 3 Advanced 6/10 An investor has a moderately bullish outloo…" at bounding box center [309, 192] width 538 height 748
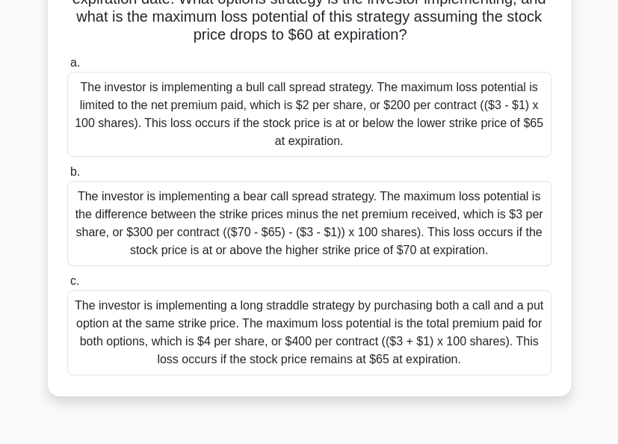
copy div "An investor has a moderately bullish outlook on OPQ stock, which is currently t…"
click at [209, 107] on div "The investor is implementing a bull call spread strategy. The maximum loss pote…" at bounding box center [309, 114] width 485 height 85
click at [67, 68] on input "a. The investor is implementing a bull call spread strategy. The maximum loss p…" at bounding box center [67, 63] width 0 height 10
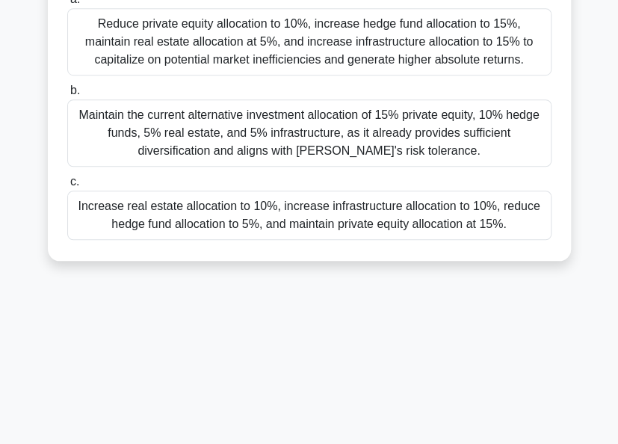
scroll to position [357, 0]
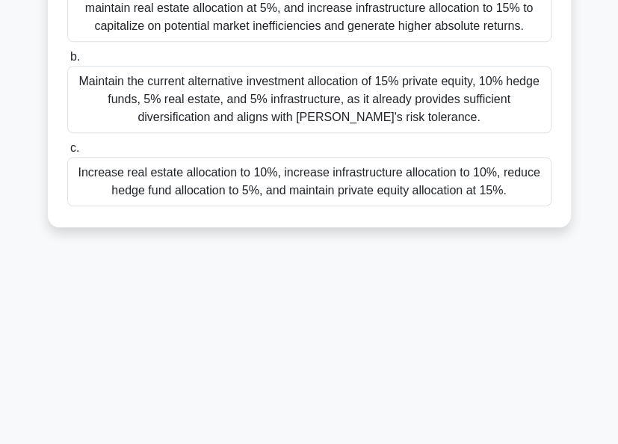
drag, startPoint x: 73, startPoint y: 106, endPoint x: 306, endPoint y: 450, distance: 415.7
click at [306, 443] on html "Go Premium Oppong" at bounding box center [309, 44] width 618 height 802
copy div "Benjamin Davis, a high-net-worth investor, is reviewing his investment portfoli…"
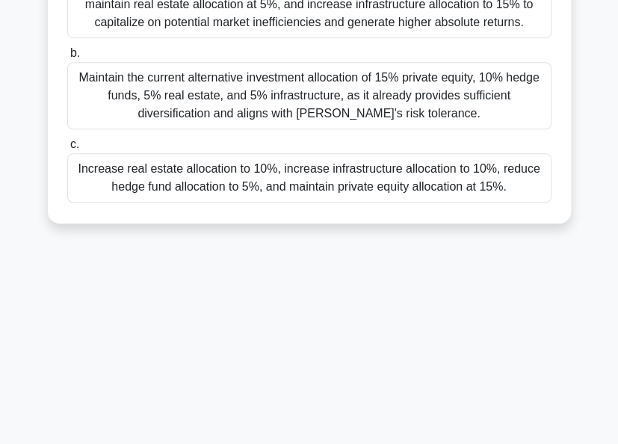
click at [219, 173] on div "Increase real estate allocation to 10%, increase infrastructure allocation to 1…" at bounding box center [309, 177] width 485 height 49
click at [67, 150] on input "c. Increase real estate allocation to 10%, increase infrastructure allocation t…" at bounding box center [67, 145] width 0 height 10
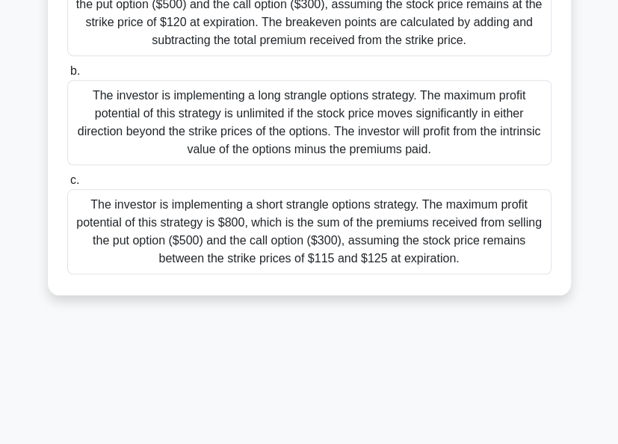
drag, startPoint x: 79, startPoint y: 106, endPoint x: 285, endPoint y: 437, distance: 390.3
click at [285, 437] on div "6:36 Stop CFA Level 3 Advanced 8/10 An investor has a moderately bearish outloo…" at bounding box center [309, 65] width 538 height 748
copy div "An investor has a moderately bearish outlook on LMN stock, which is currently t…"
click at [257, 228] on div "The investor is implementing a short strangle options strategy. The maximum pro…" at bounding box center [309, 231] width 485 height 85
click at [67, 185] on input "c. The investor is implementing a short strangle options strategy. The maximum …" at bounding box center [67, 181] width 0 height 10
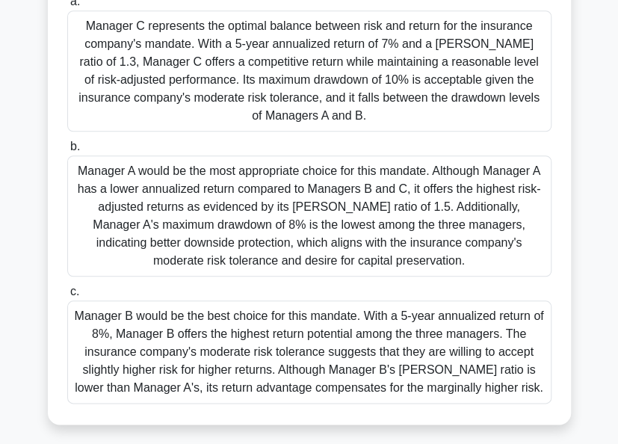
click at [257, 228] on div "Manager A would be the most appropriate choice for this mandate. Although Manag…" at bounding box center [309, 216] width 485 height 121
click at [67, 152] on input "b. Manager A would be the most appropriate choice for this mandate. Although Ma…" at bounding box center [67, 147] width 0 height 10
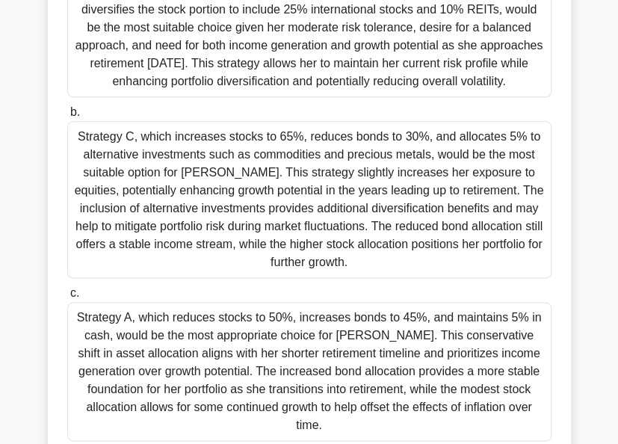
scroll to position [485, 0]
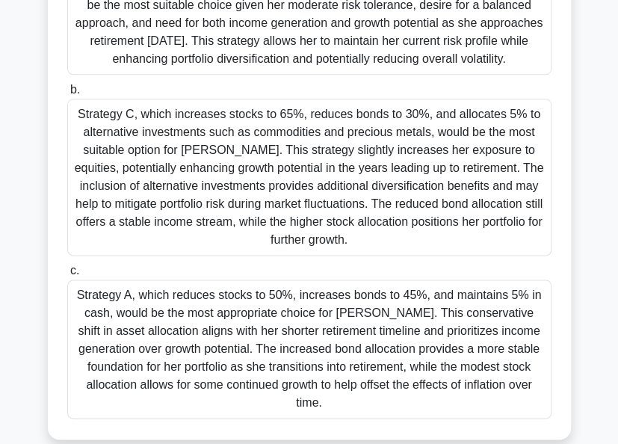
drag, startPoint x: 67, startPoint y: 108, endPoint x: 295, endPoint y: 450, distance: 411.5
copy div "Julia, a 57-year-old executive, is reviewing her investment portfolio with her …"
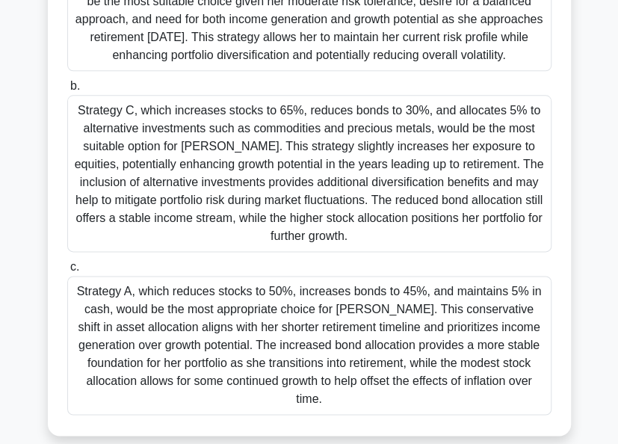
click at [206, 172] on div "Strategy C, which increases stocks to 65%, reduces bonds to 30%, and allocates …" at bounding box center [309, 173] width 485 height 157
click at [67, 91] on input "b. Strategy C, which increases stocks to 65%, reduces bonds to 30%, and allocat…" at bounding box center [67, 87] width 0 height 10
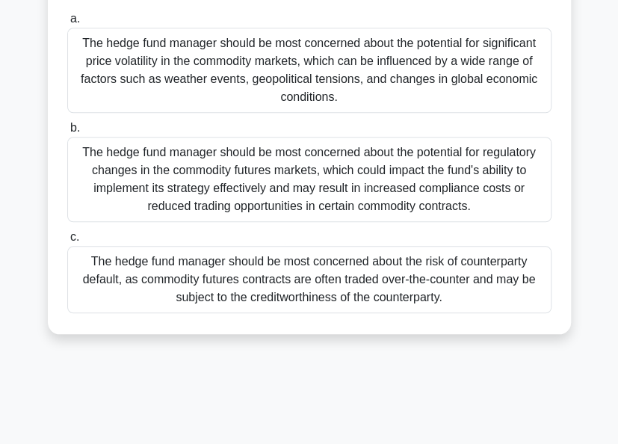
scroll to position [357, 0]
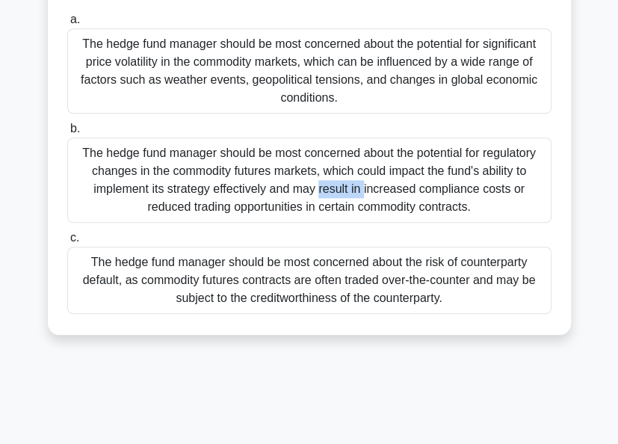
click at [206, 172] on div "The hedge fund manager should be most concerned about the potential for regulat…" at bounding box center [309, 180] width 485 height 85
click at [67, 134] on input "b. The hedge fund manager should be most concerned about the potential for regu…" at bounding box center [67, 129] width 0 height 10
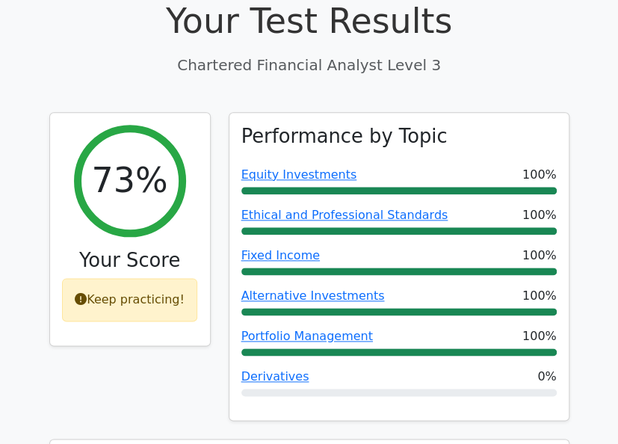
scroll to position [442, 0]
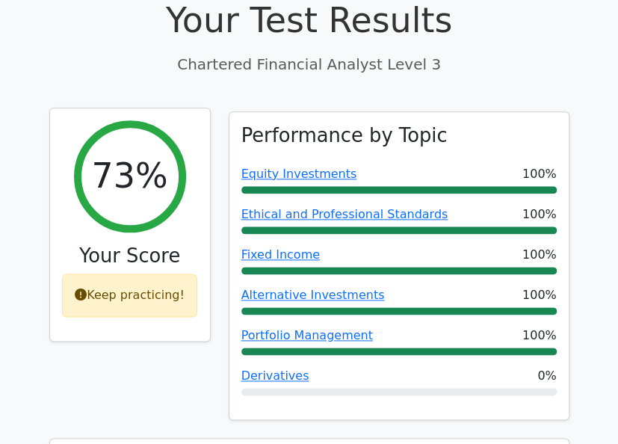
click at [158, 274] on div "Keep practicing!" at bounding box center [129, 295] width 135 height 43
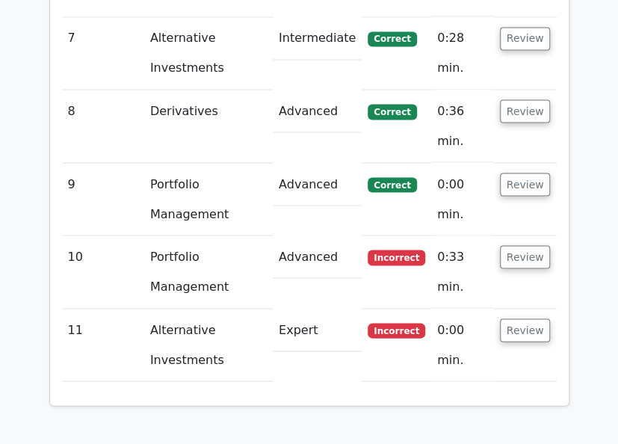
scroll to position [2846, 0]
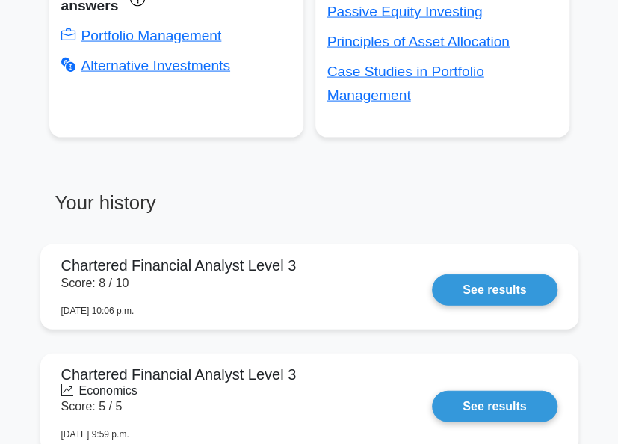
scroll to position [1034, 0]
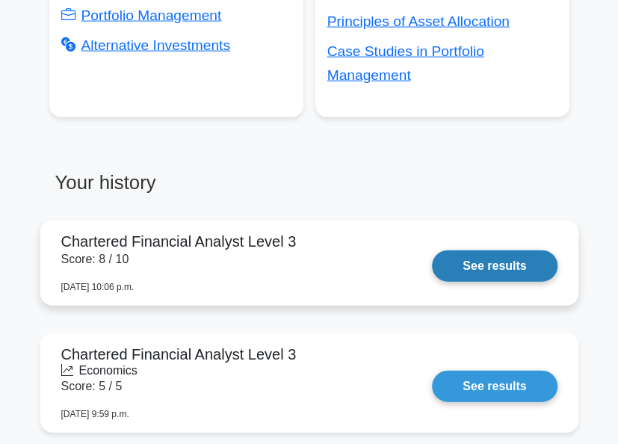
click at [476, 257] on link "See results" at bounding box center [494, 266] width 125 height 31
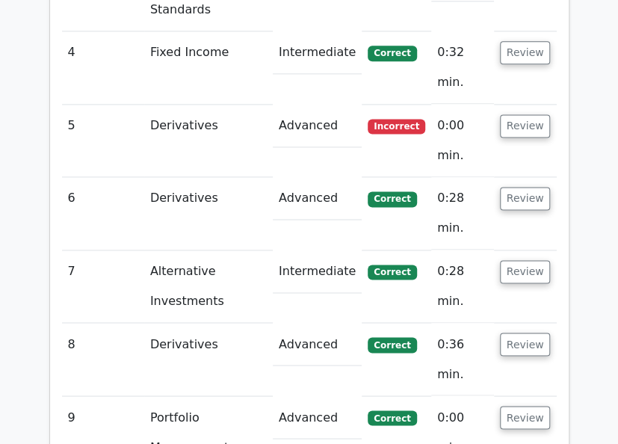
scroll to position [2846, 0]
